Goal: Check status: Check status

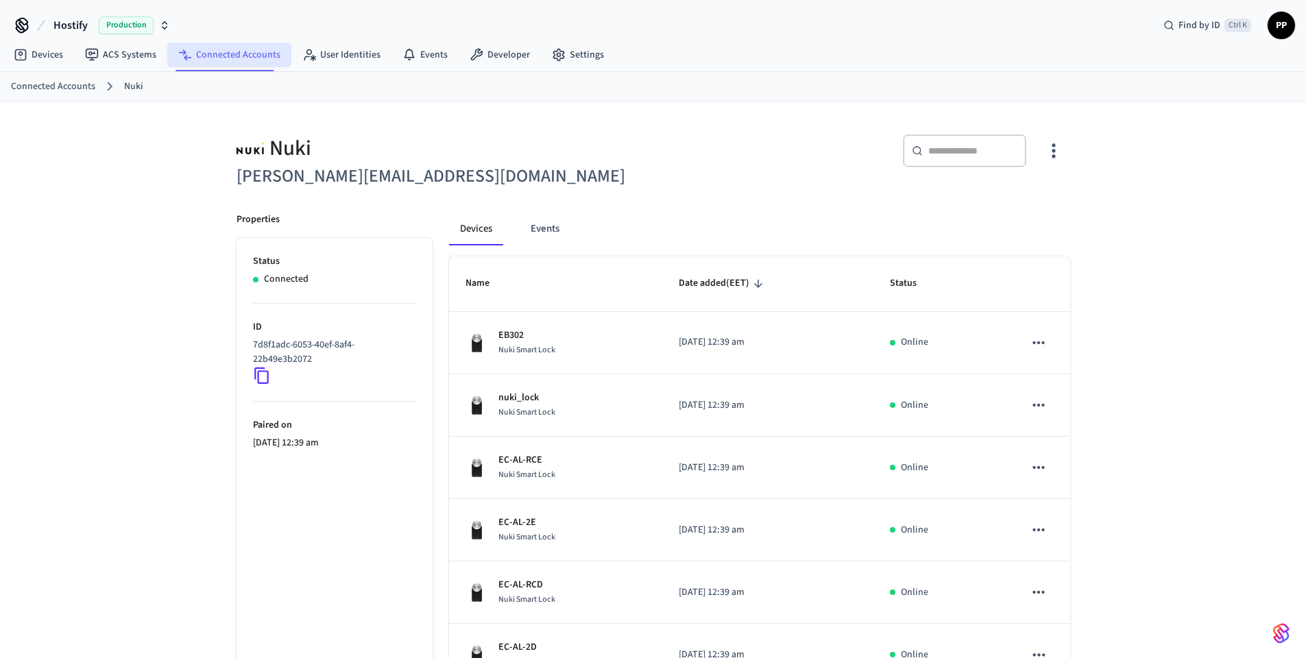
click at [226, 49] on link "Connected Accounts" at bounding box center [229, 55] width 124 height 25
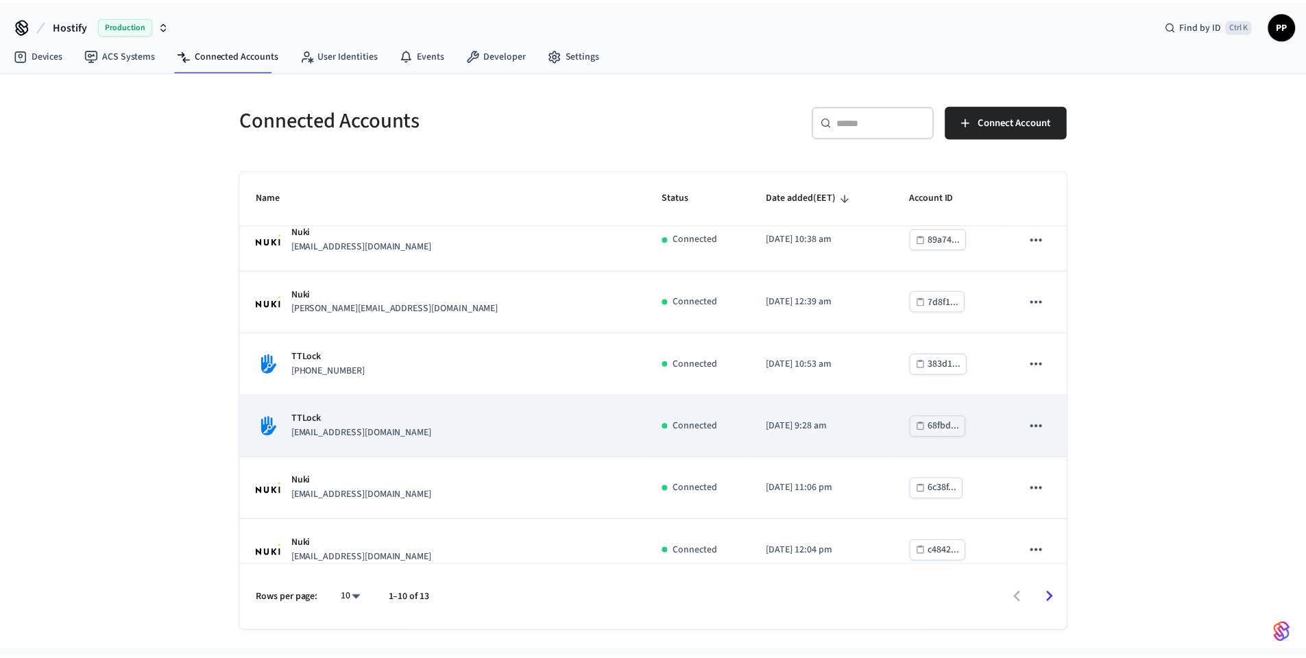
scroll to position [286, 0]
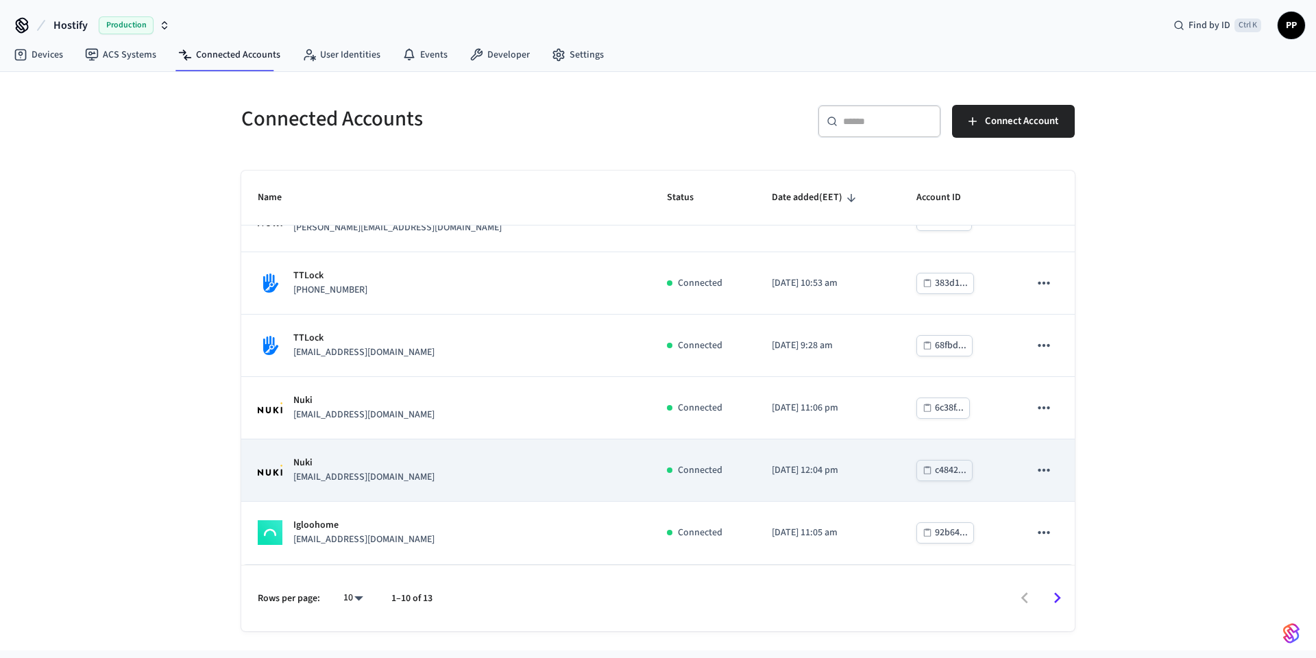
click at [418, 474] on div "Nuki [EMAIL_ADDRESS][DOMAIN_NAME]" at bounding box center [446, 470] width 376 height 29
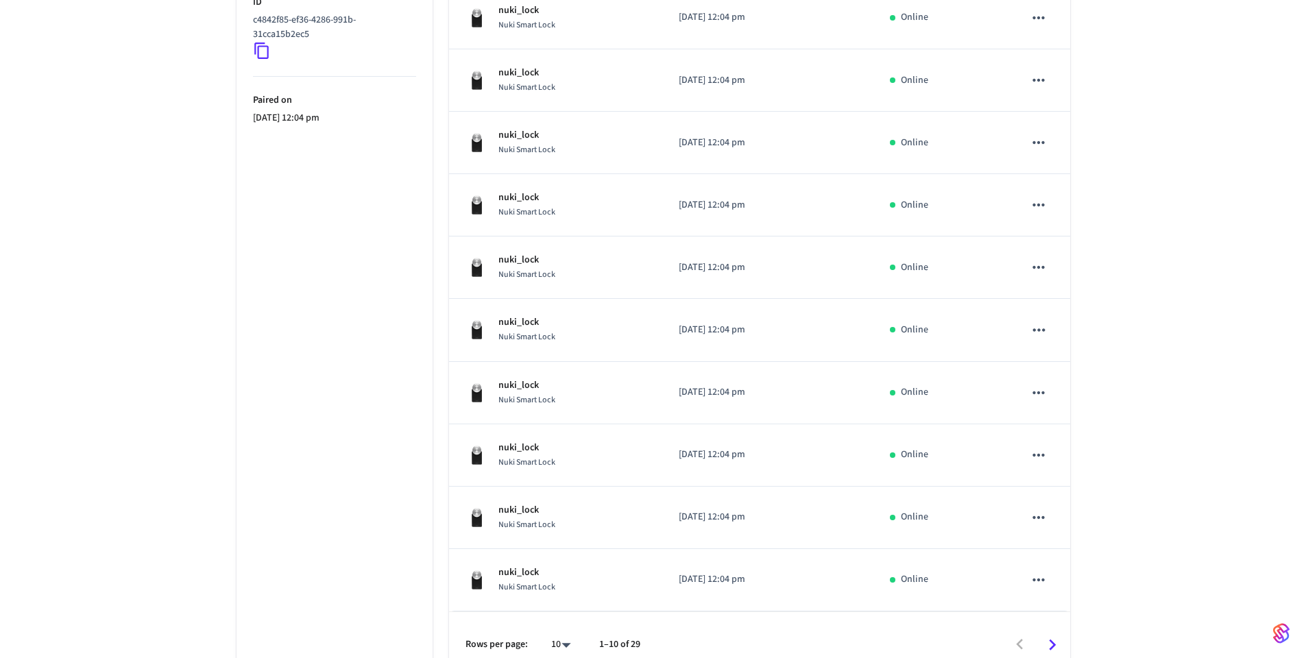
scroll to position [345, 0]
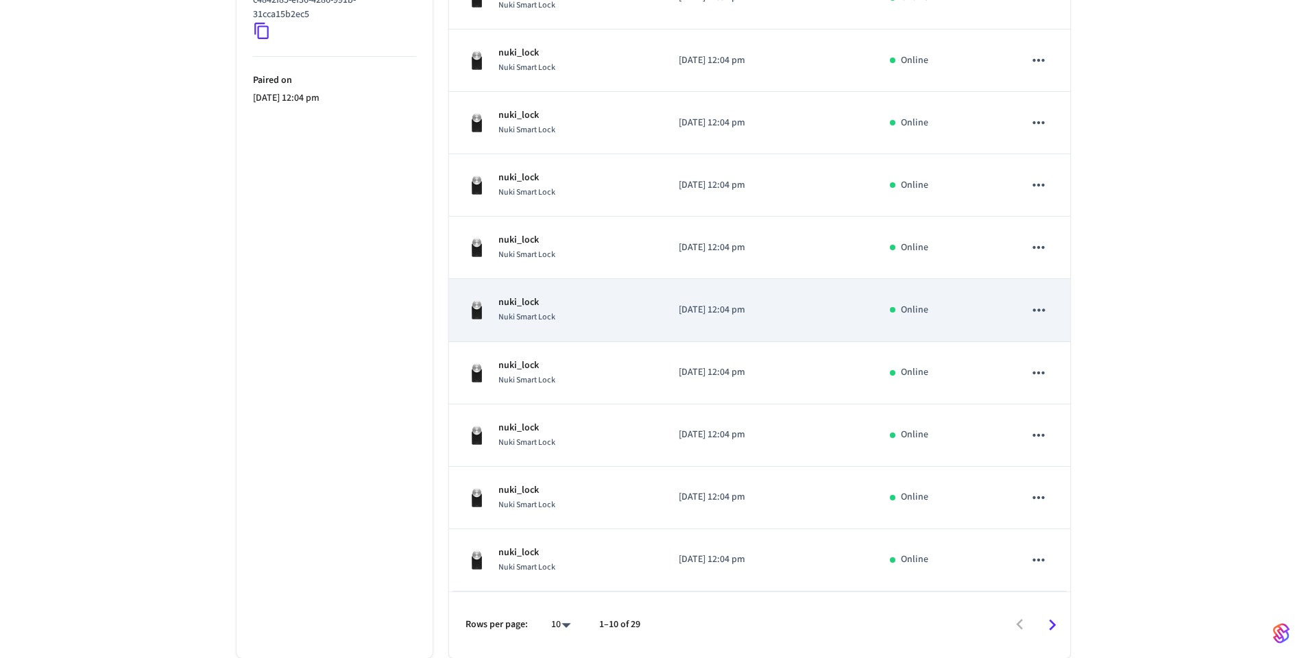
click at [561, 311] on div "nuki_lock Nuki Smart Lock" at bounding box center [556, 309] width 180 height 29
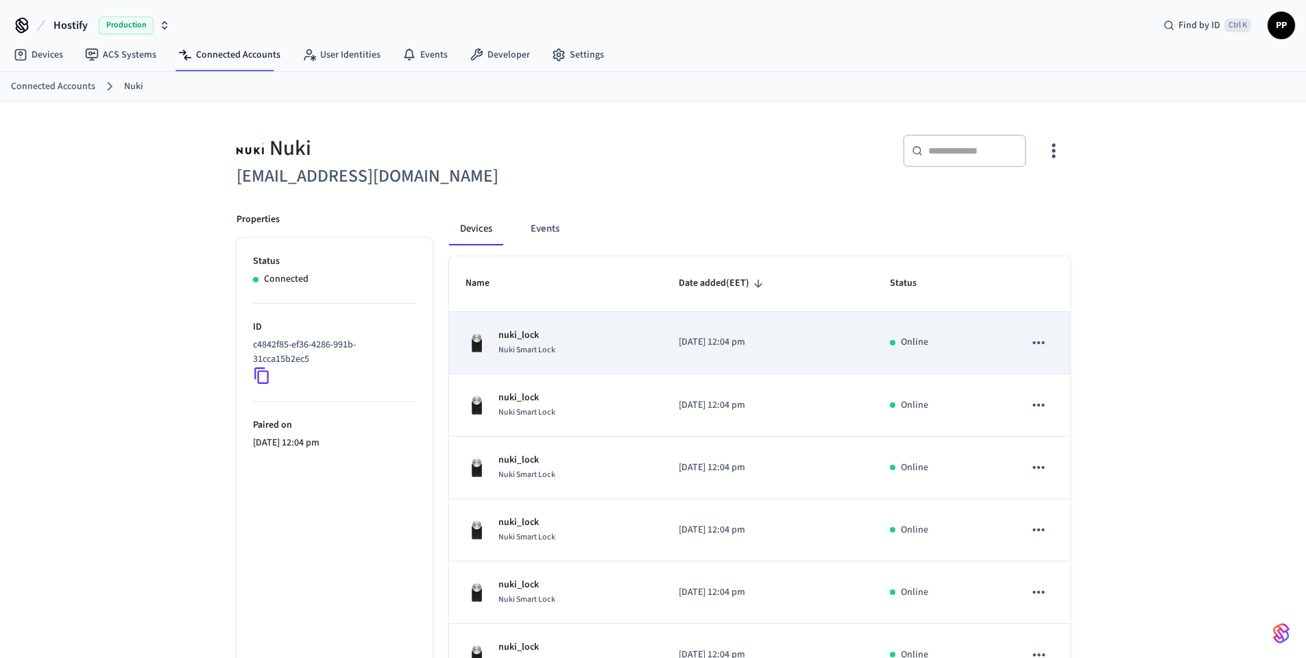
click at [588, 350] on div "nuki_lock Nuki Smart Lock" at bounding box center [556, 342] width 180 height 29
